Goal: Transaction & Acquisition: Purchase product/service

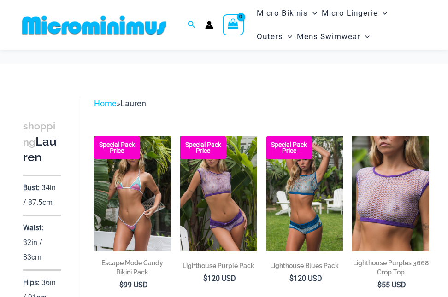
scroll to position [92, 0]
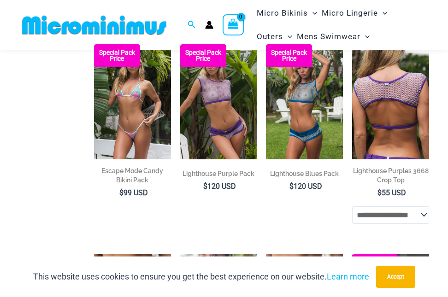
click at [390, 131] on img at bounding box center [390, 101] width 77 height 115
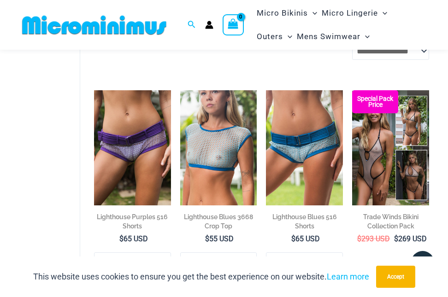
scroll to position [321, 0]
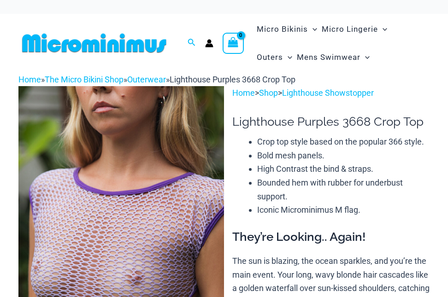
scroll to position [58, 0]
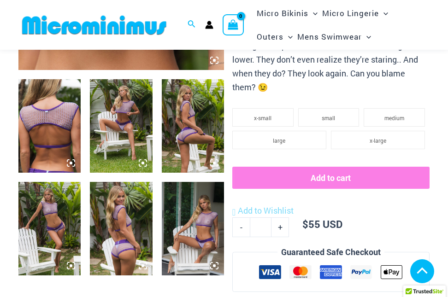
scroll to position [315, 0]
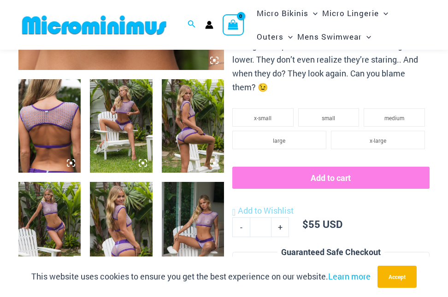
click at [143, 163] on icon at bounding box center [142, 163] width 3 height 3
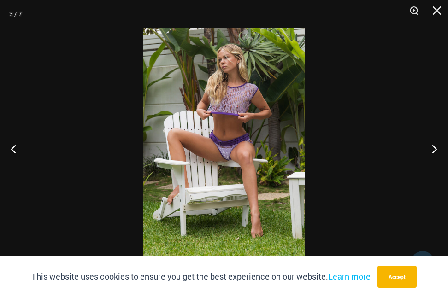
click at [301, 125] on img at bounding box center [223, 149] width 161 height 242
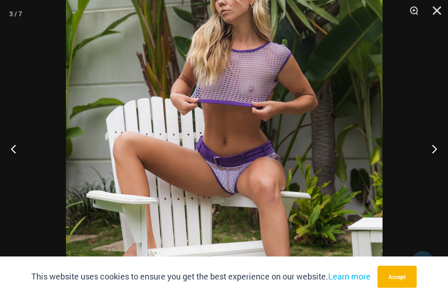
click at [306, 134] on img at bounding box center [224, 171] width 316 height 474
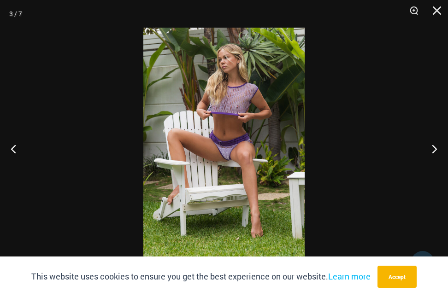
click at [306, 134] on div at bounding box center [224, 148] width 448 height 297
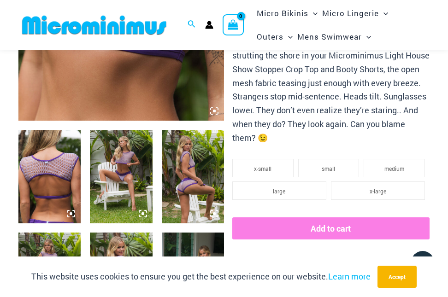
scroll to position [223, 0]
